Goal: Feedback & Contribution: Submit feedback/report problem

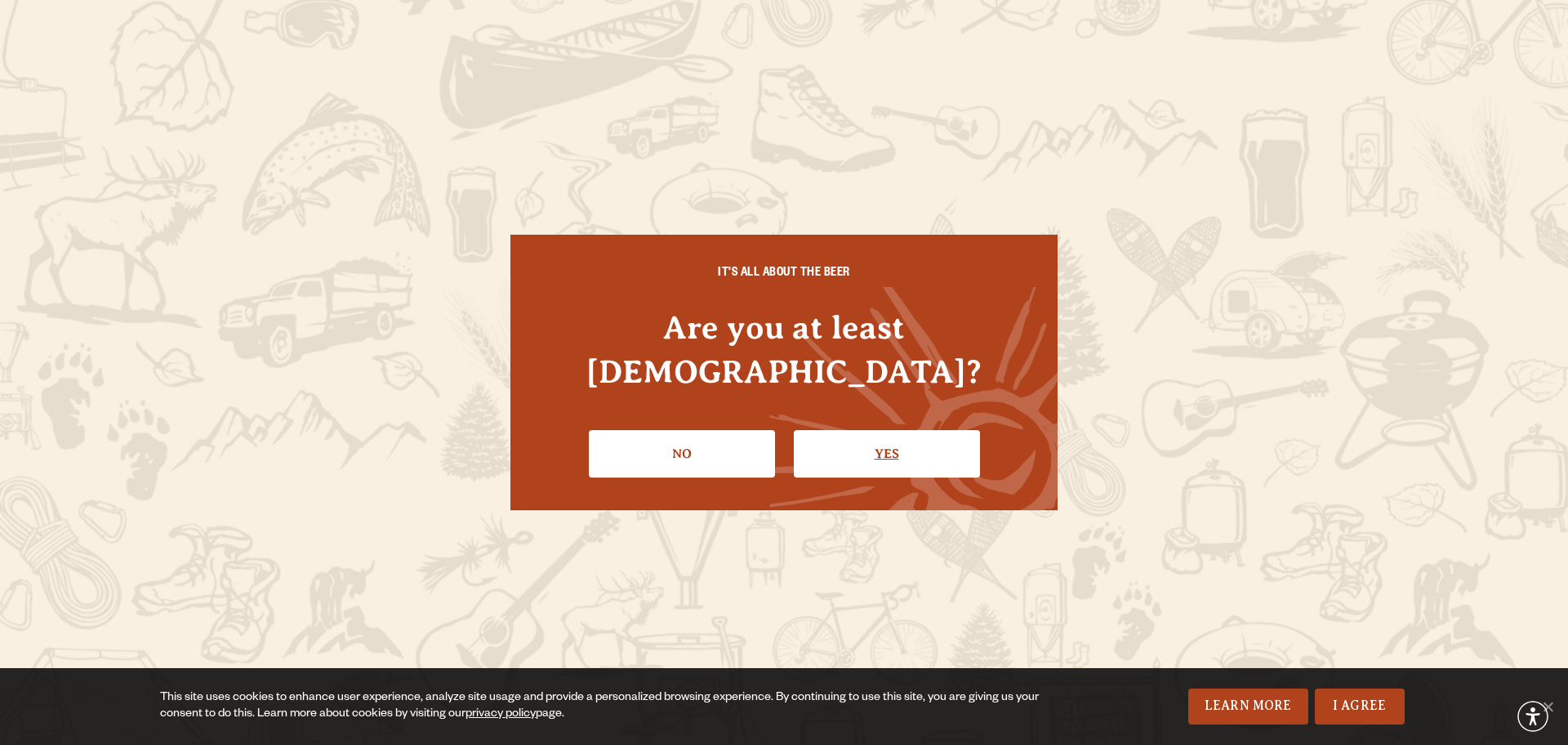
click at [853, 430] on link "Yes" at bounding box center [887, 454] width 186 height 48
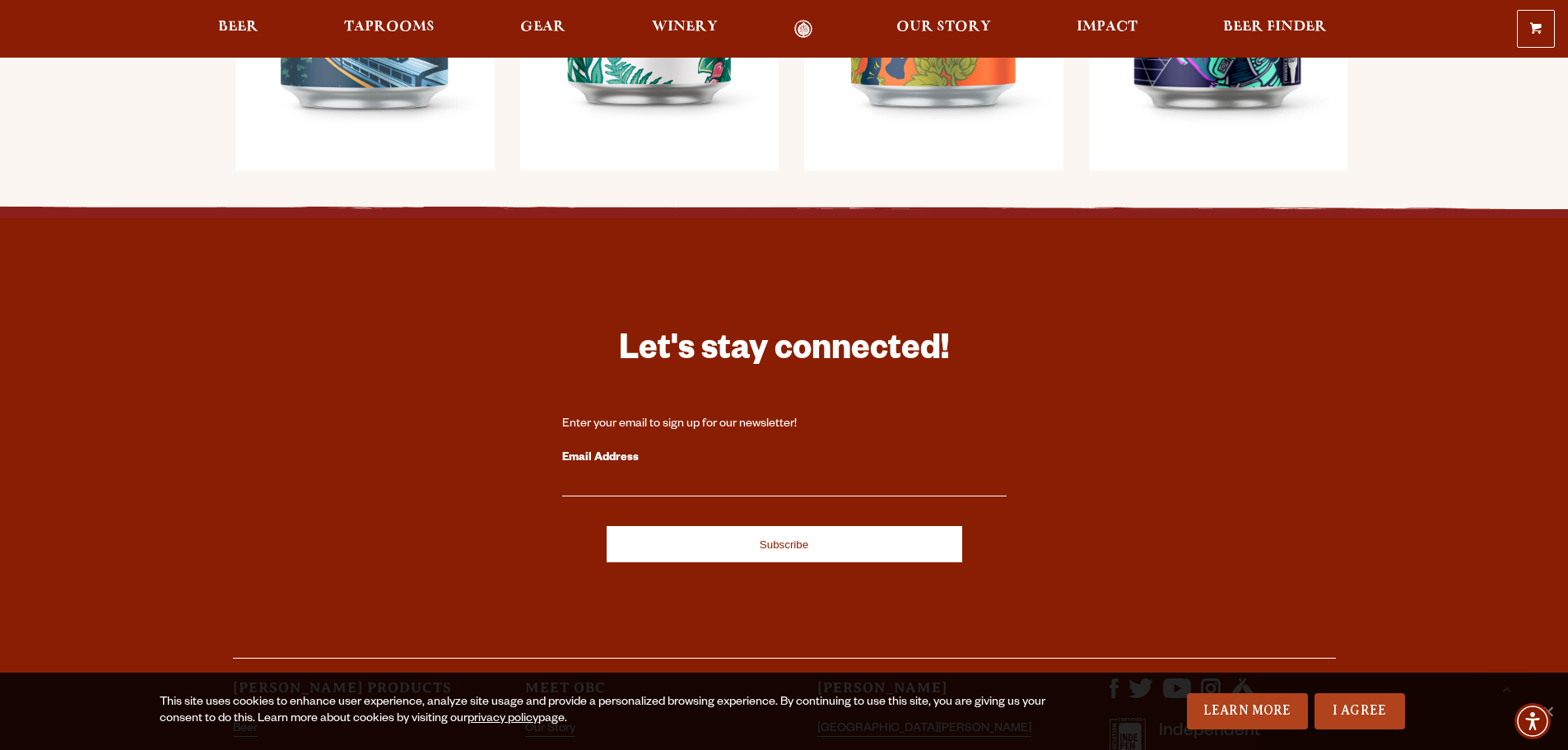
scroll to position [1797, 0]
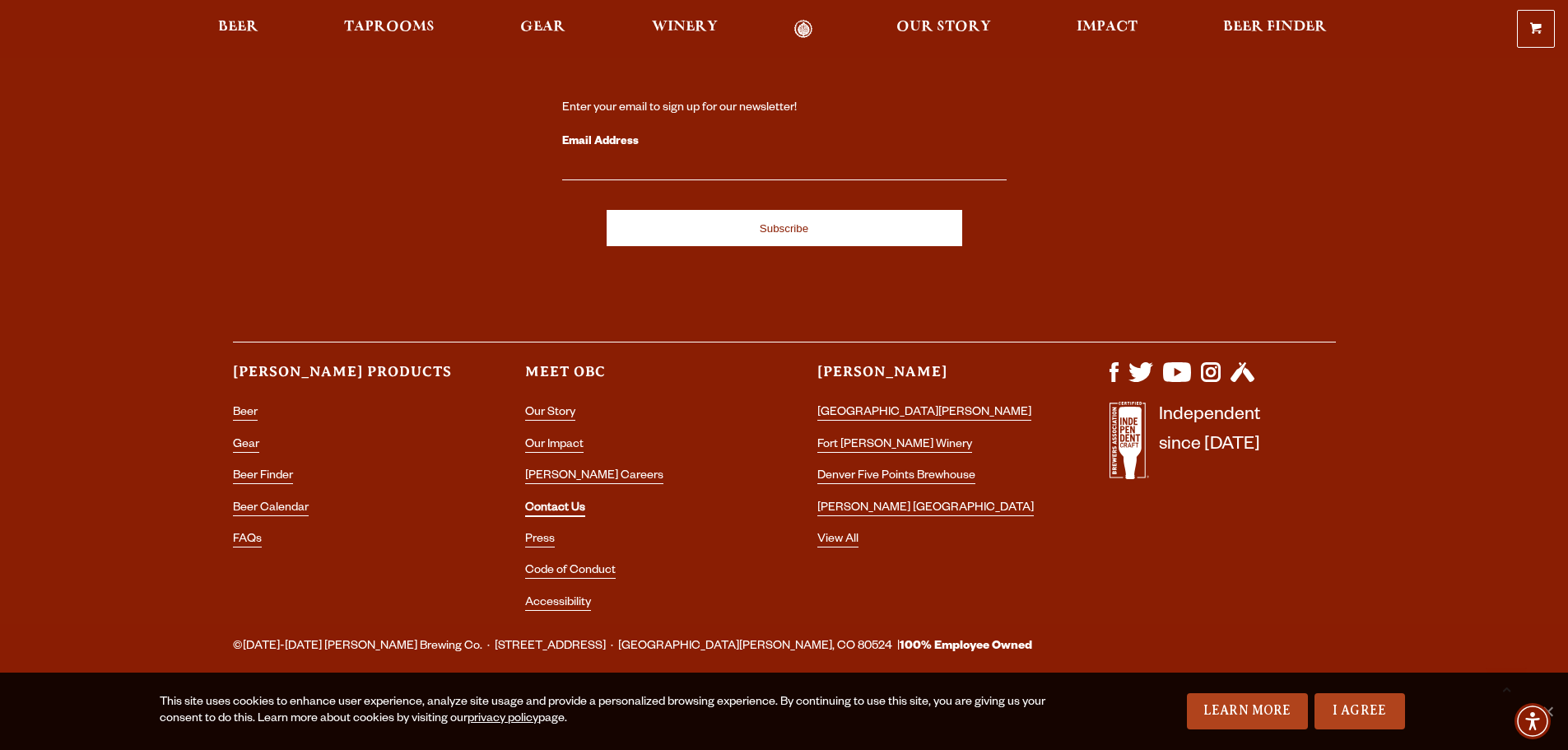
click at [559, 504] on link "Contact Us" at bounding box center [555, 509] width 60 height 15
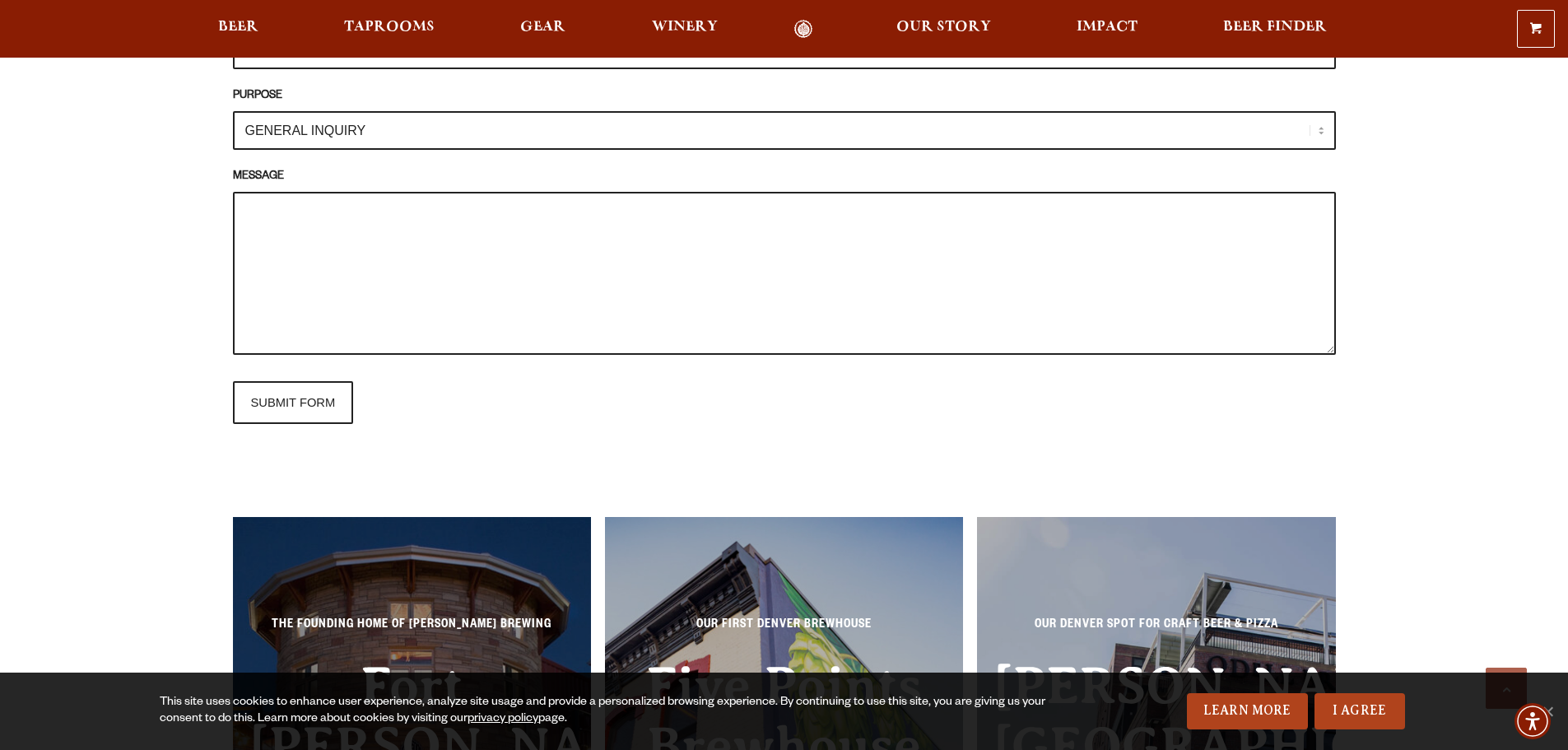
scroll to position [1810, 0]
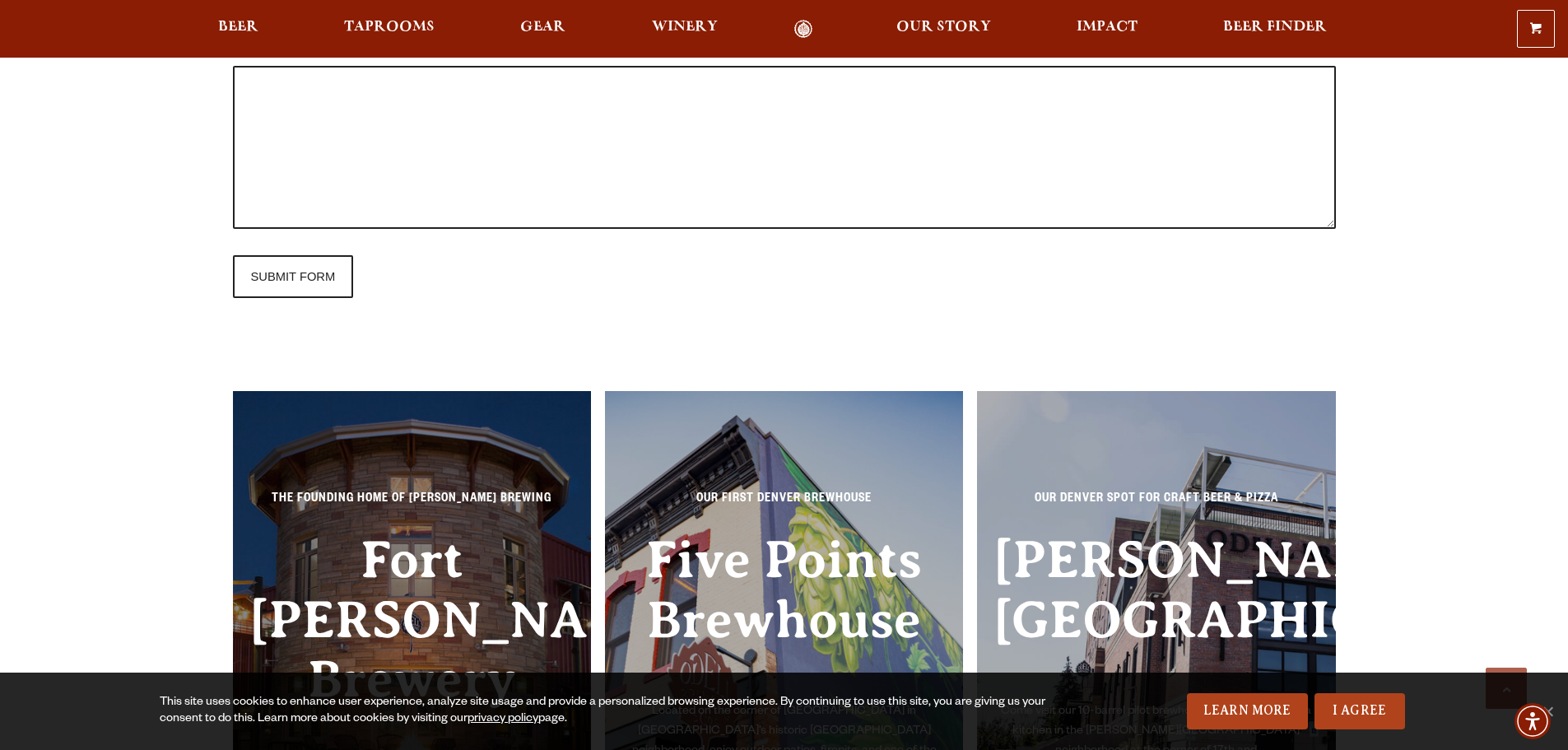
click at [605, 295] on p "SUBMIT FORM" at bounding box center [784, 276] width 1103 height 42
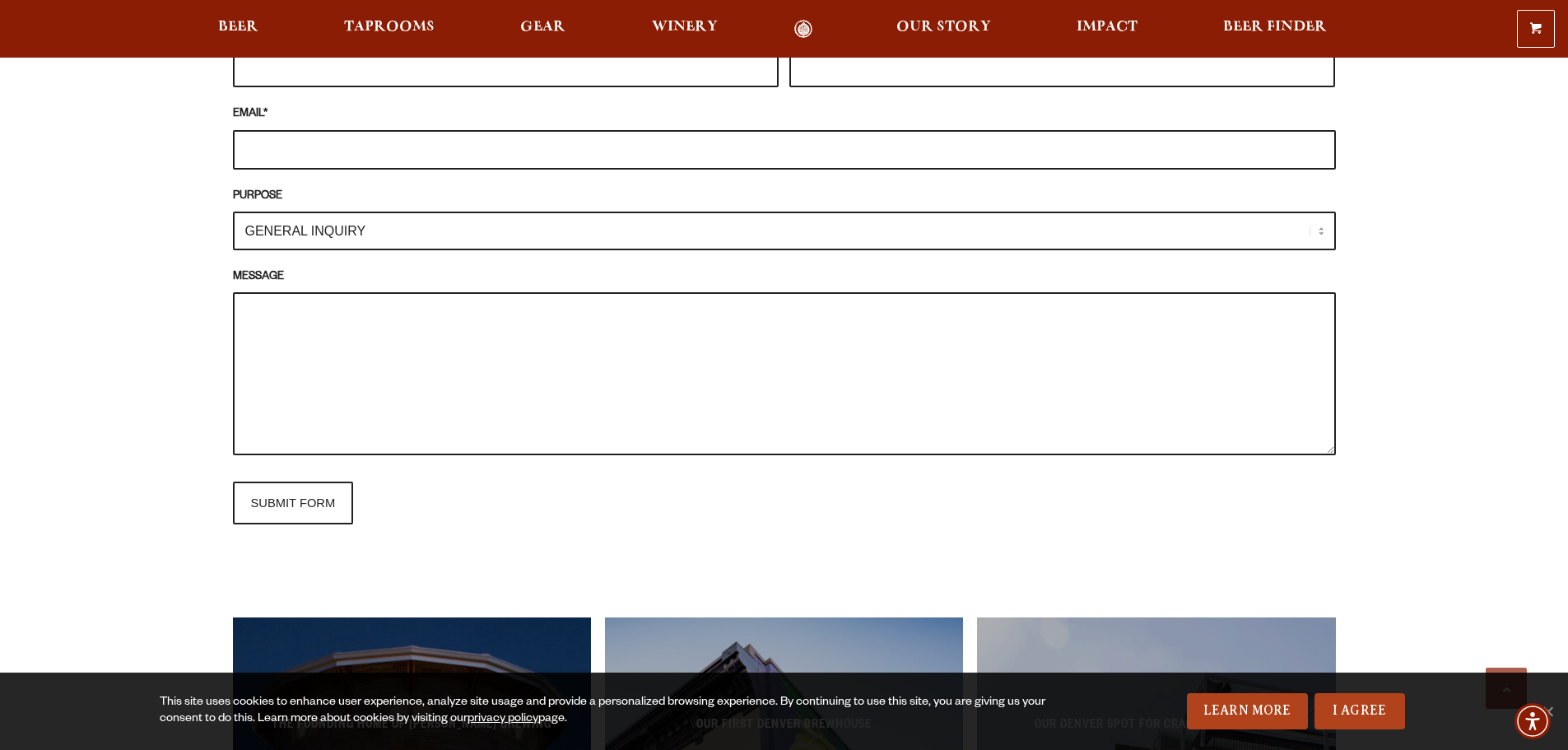
scroll to position [1564, 0]
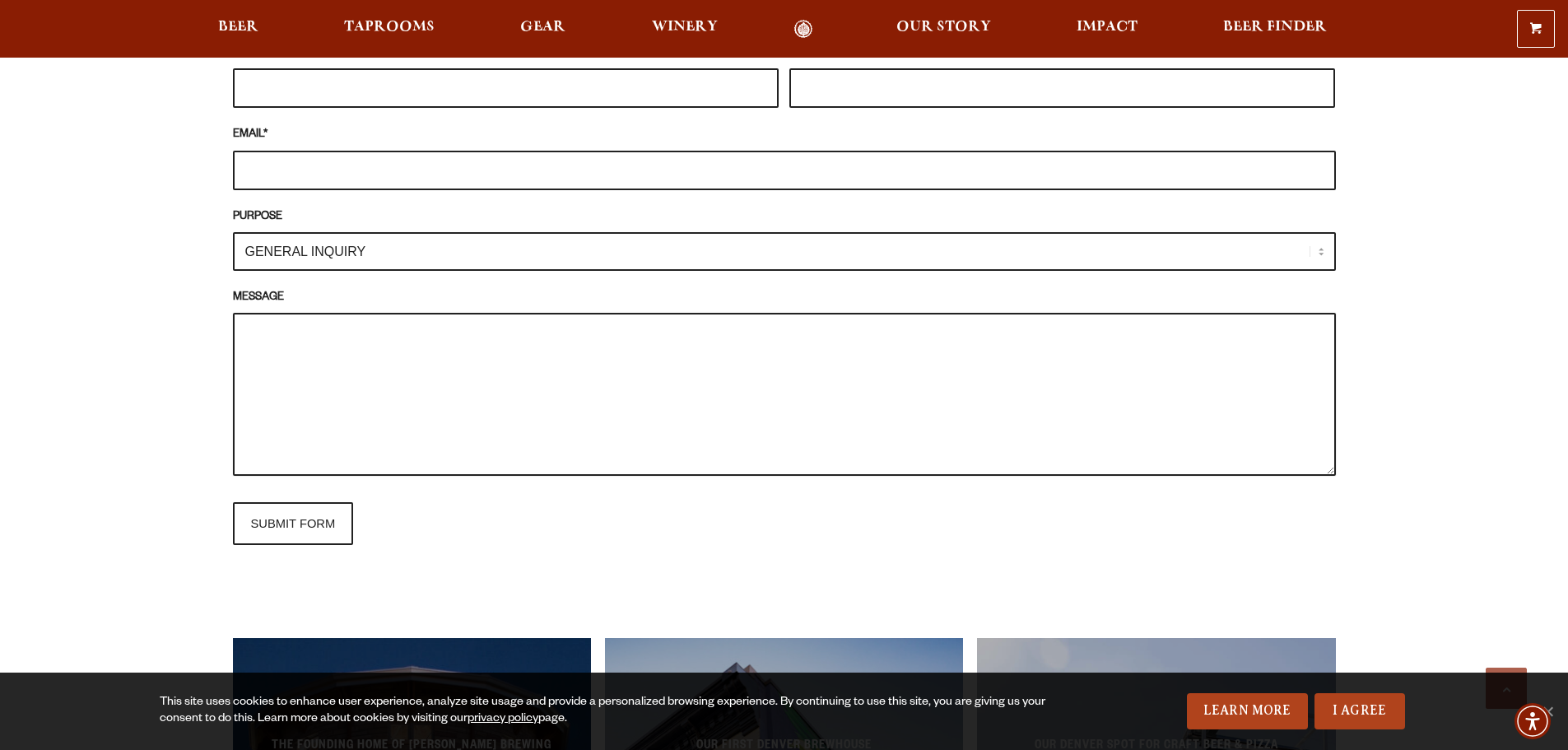
click at [460, 375] on textarea "MESSAGE" at bounding box center [784, 394] width 1103 height 163
paste textarea "Lorem, I do s ametconse adi elitseddo eiusm tempor in utl Etdolore Magna’a Eni …"
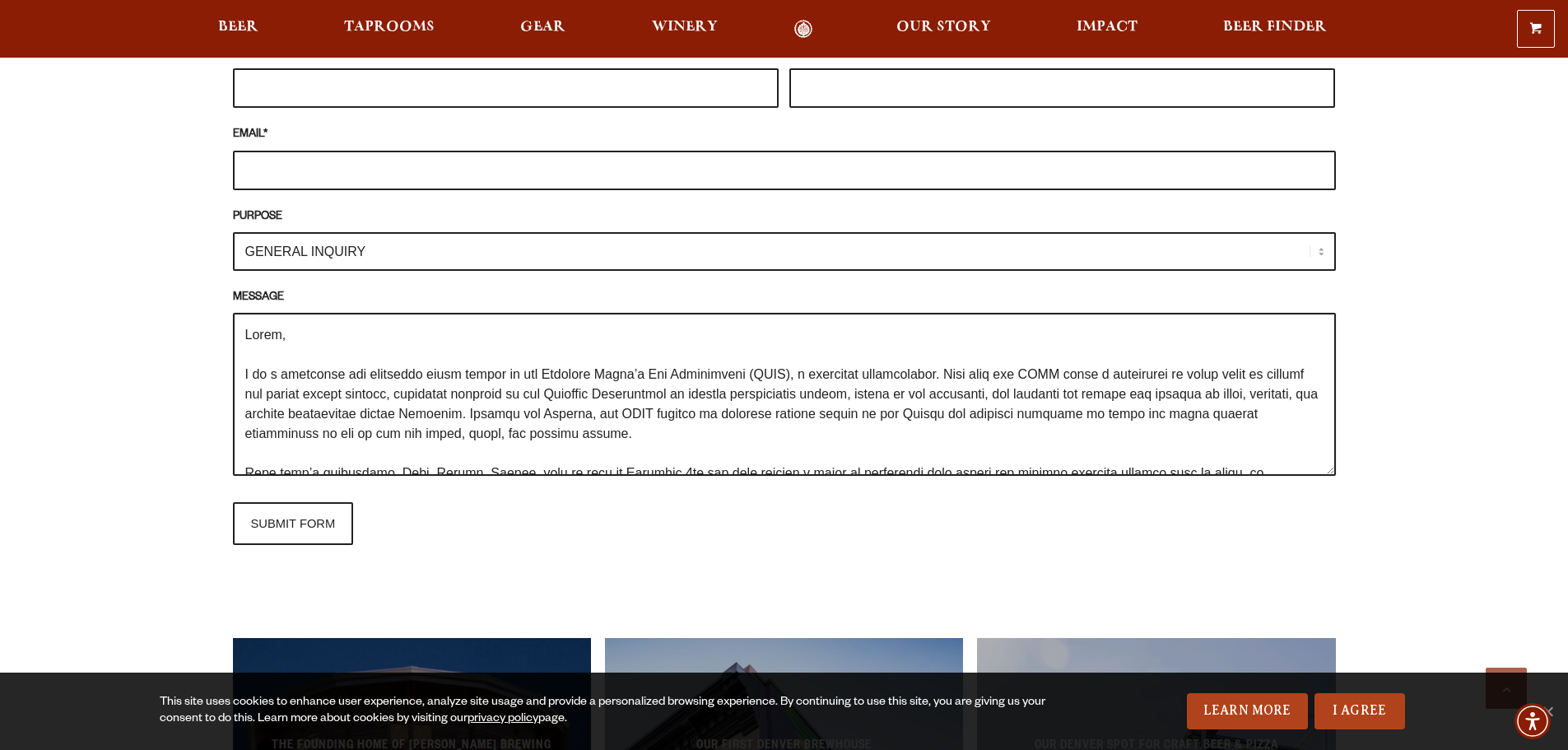
scroll to position [381, 0]
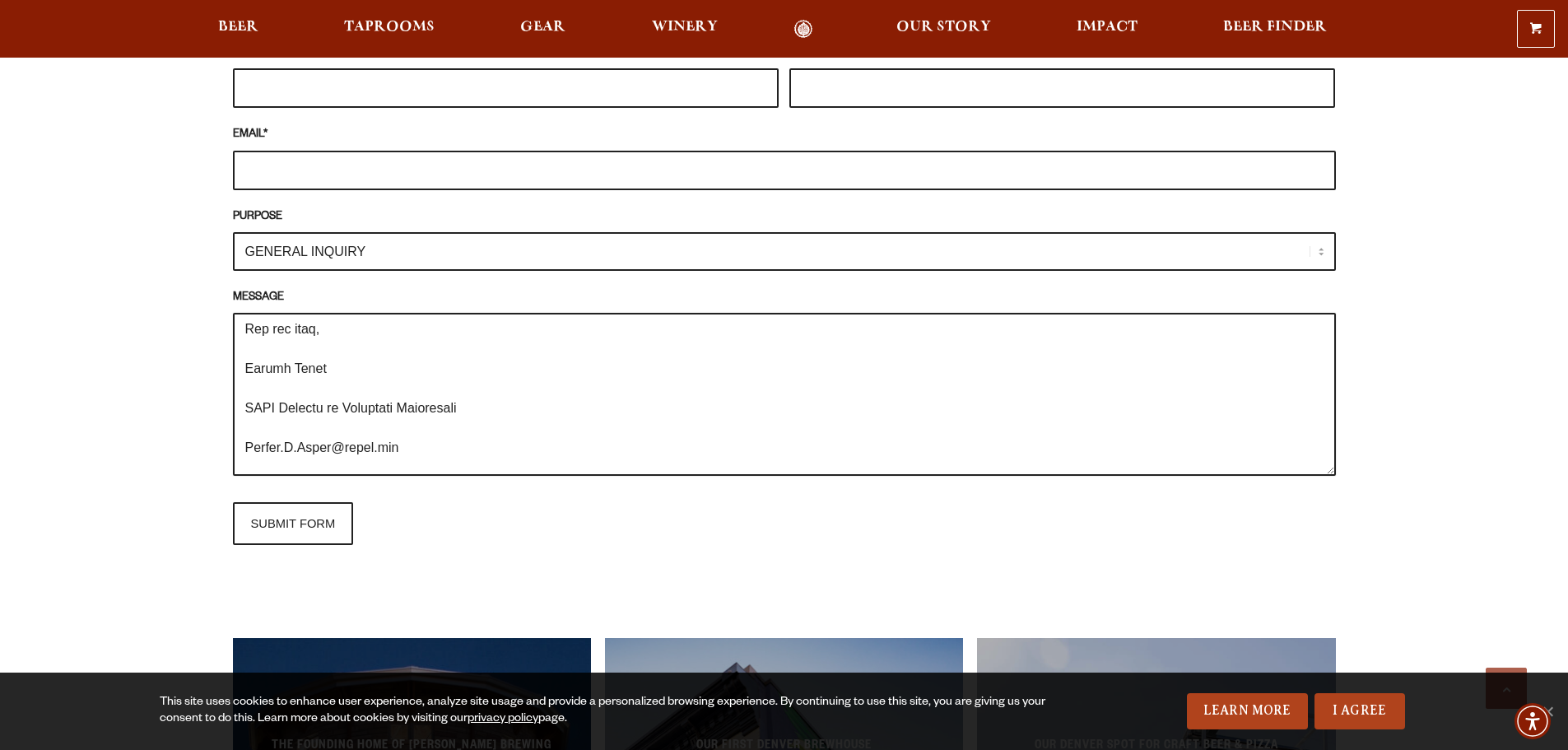
type textarea "Lorem, I do s ametconse adi elitseddo eiusm tempor in utl Etdolore Magna’a Eni …"
click at [425, 252] on select "GENERAL INQUIRY TAPROOM / BREWERY WINERY BOOK A TOUR MEDIA INQUIRY GEAR SHOP [P…" at bounding box center [784, 252] width 1103 height 39
click at [176, 439] on div "Frequently Asked Questions What’s Your Shipping & Exchange Policy? Shipping: Ou…" at bounding box center [784, 195] width 1568 height 2088
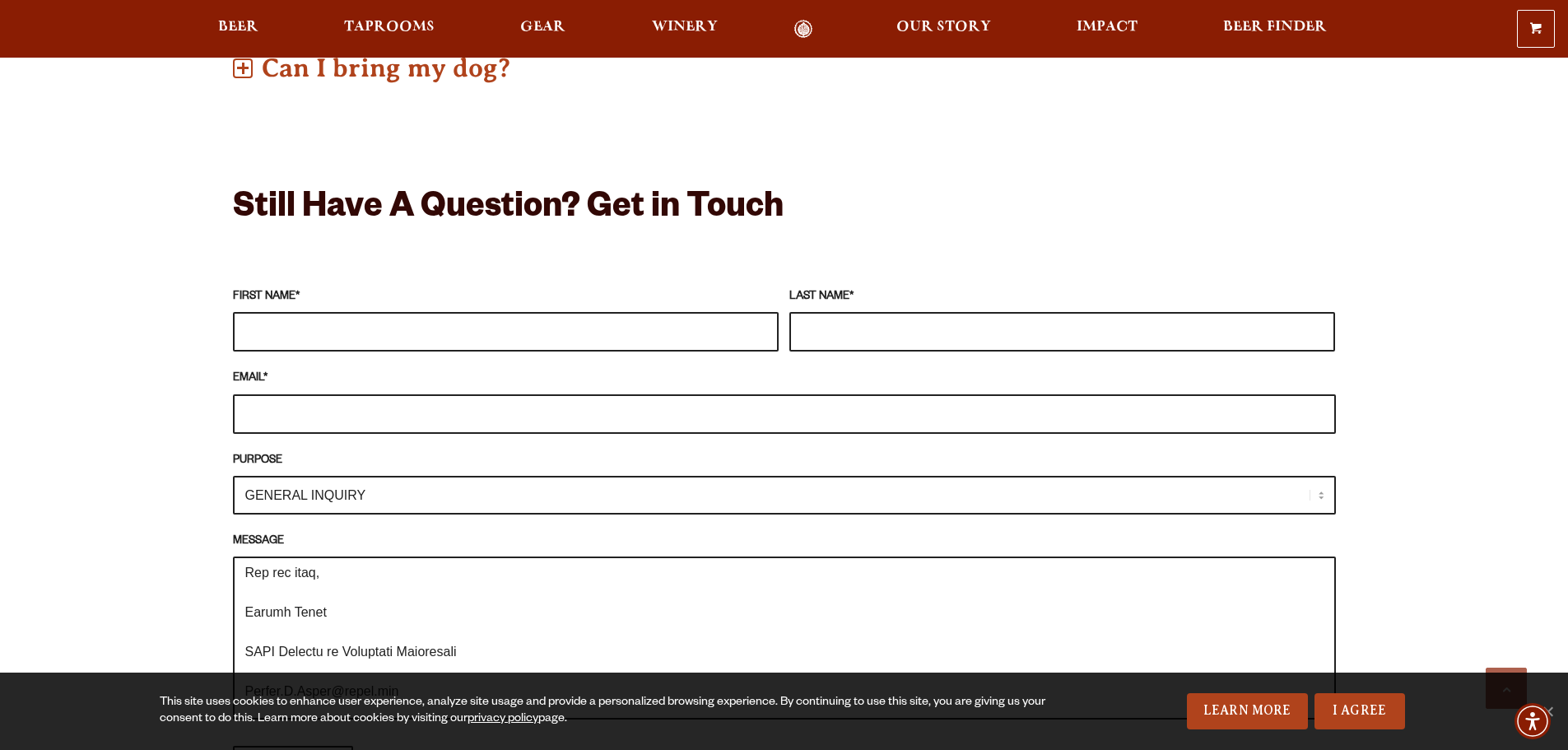
scroll to position [1316, 0]
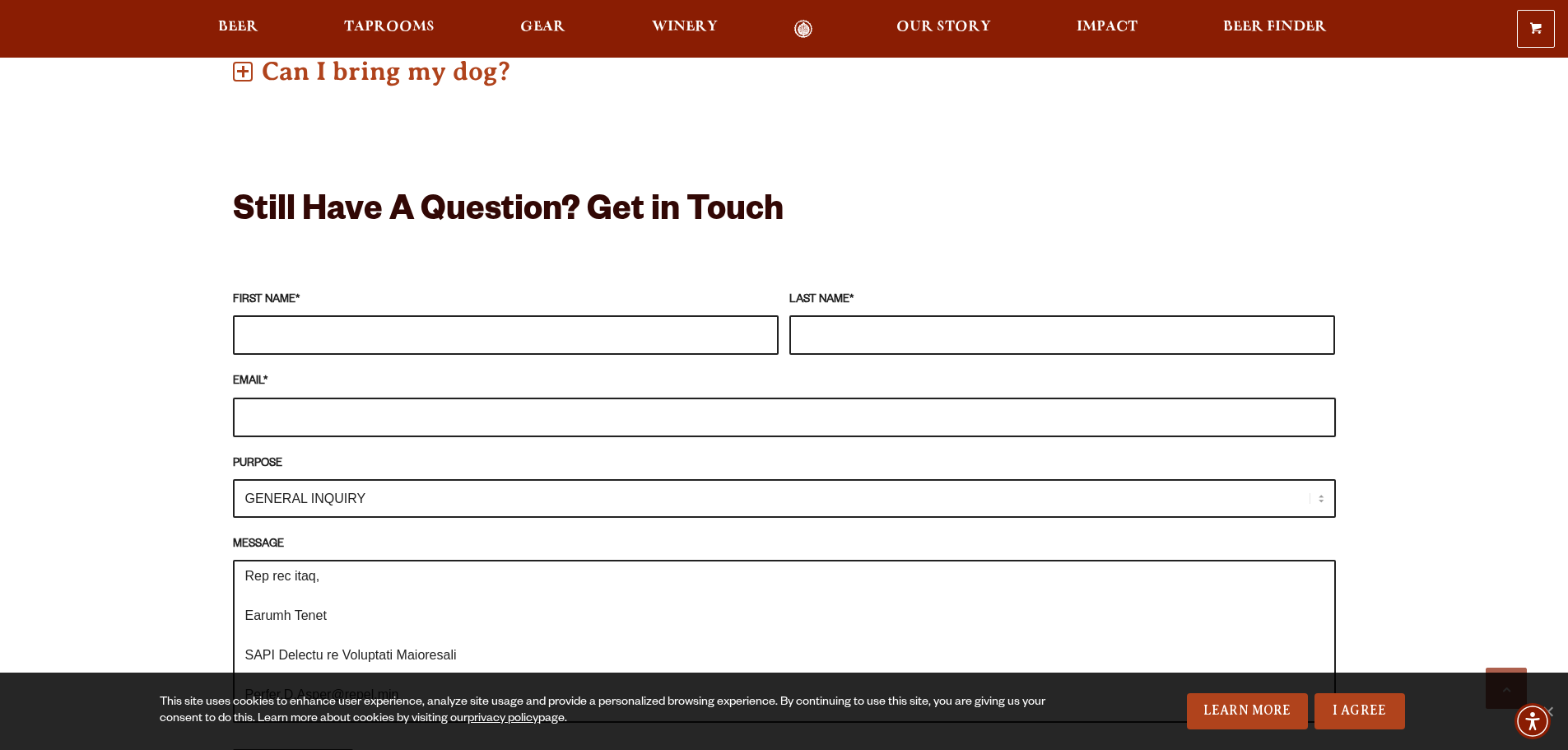
click at [266, 423] on input "EMAIL *" at bounding box center [784, 417] width 1103 height 40
click at [306, 335] on input "FIRST NAME *" at bounding box center [505, 335] width 545 height 40
type input "Ariana"
type input "[PERSON_NAME]"
drag, startPoint x: 395, startPoint y: 425, endPoint x: 194, endPoint y: 418, distance: 201.1
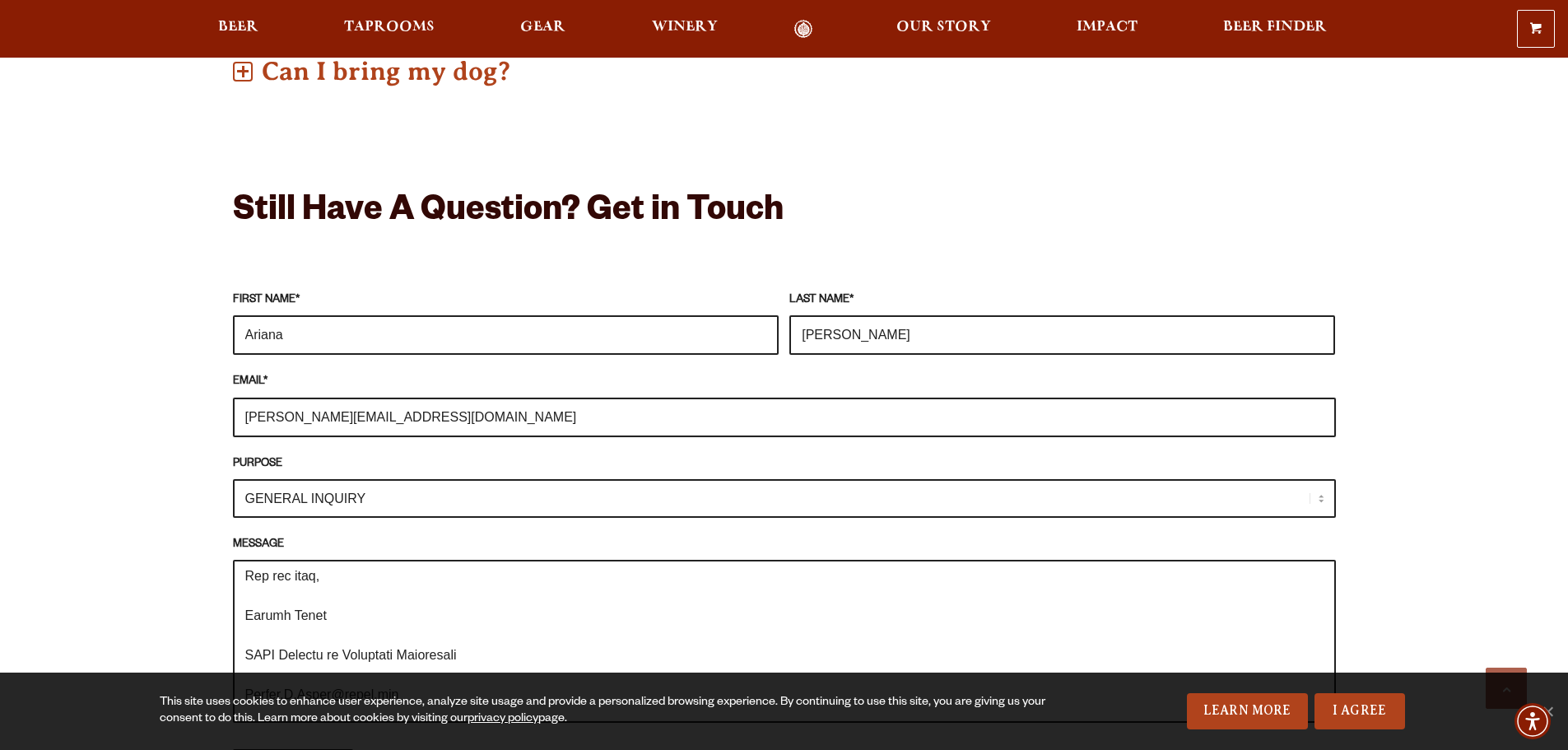
click at [194, 418] on div "Frequently Asked Questions What’s Your Shipping & Exchange Policy? Shipping: Ou…" at bounding box center [784, 441] width 1185 height 2088
type input "[PERSON_NAME][EMAIL_ADDRESS][DOMAIN_NAME]"
click at [174, 411] on div "Frequently Asked Questions What’s Your Shipping & Exchange Policy? Shipping: Ou…" at bounding box center [784, 441] width 1568 height 2088
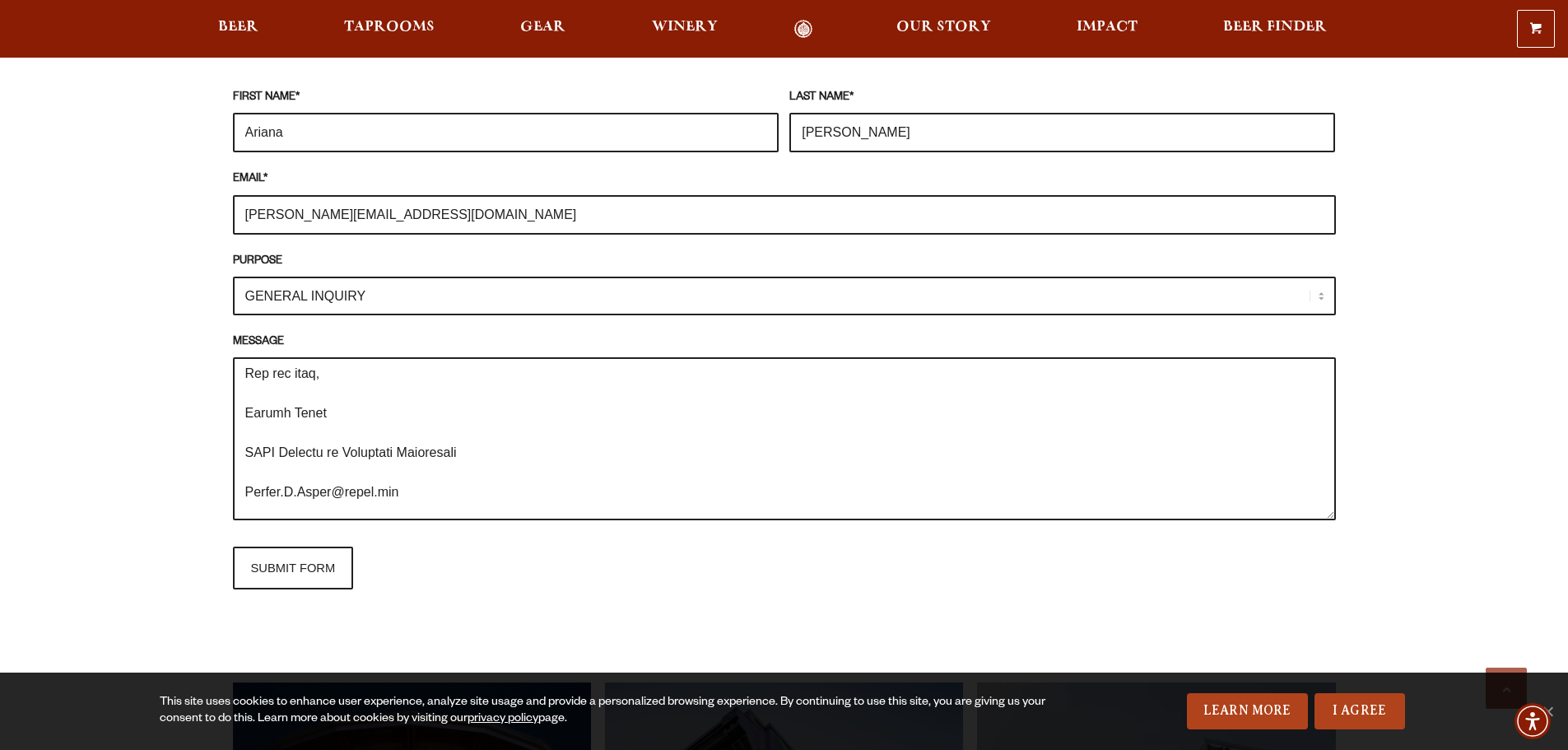
scroll to position [1728, 0]
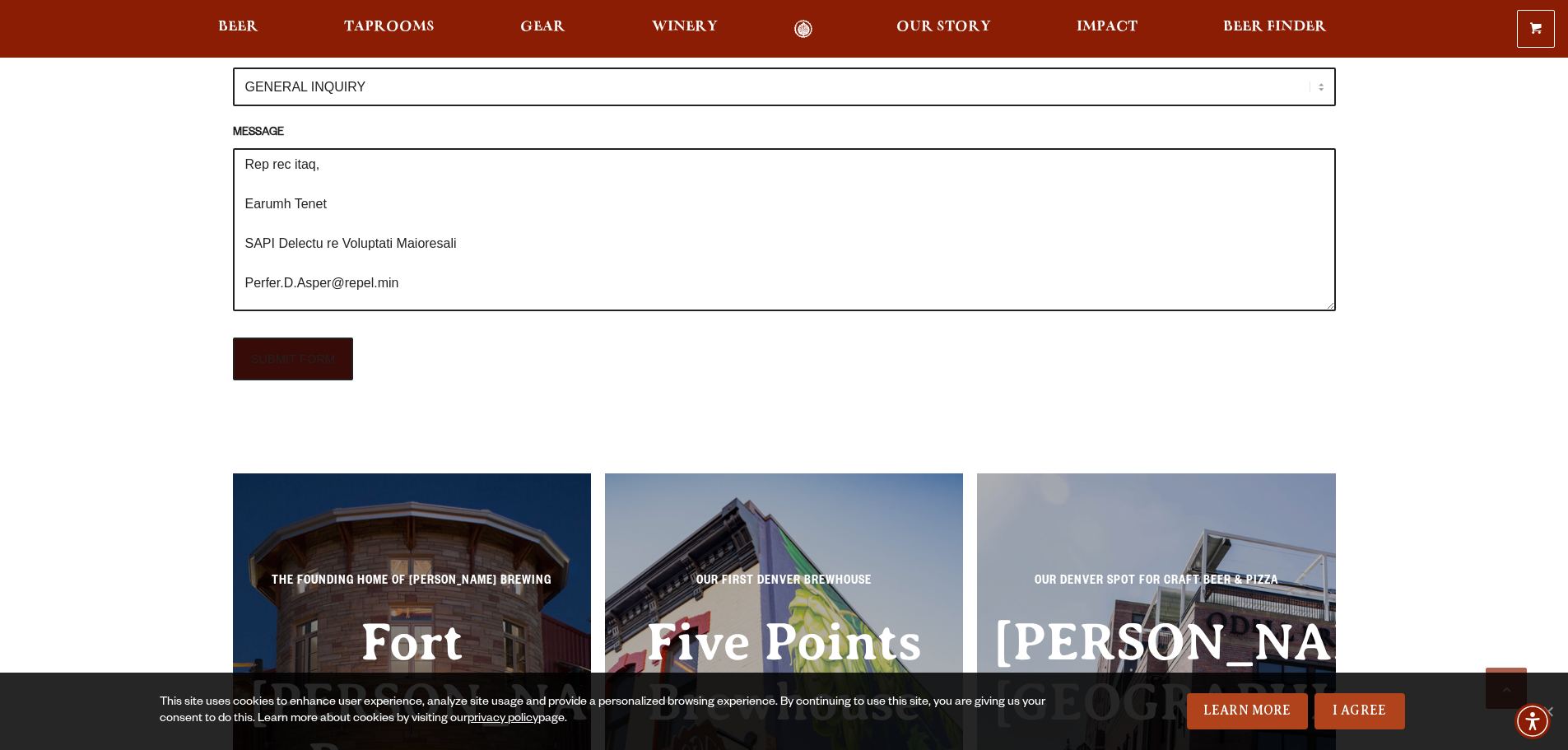
click at [305, 359] on input "SUBMIT FORM" at bounding box center [293, 359] width 121 height 42
type input "Sending"
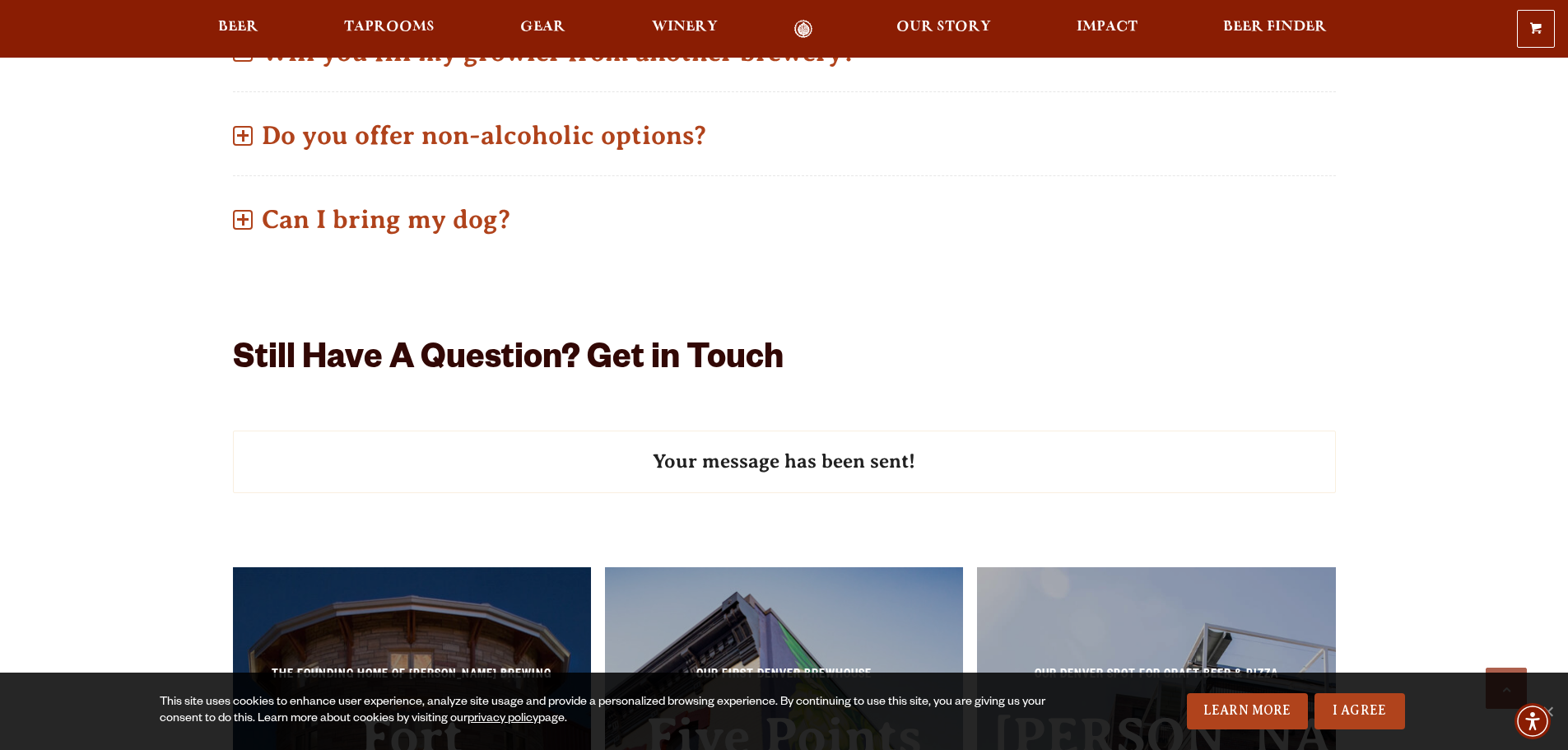
scroll to position [1069, 0]
